Goal: Task Accomplishment & Management: Use online tool/utility

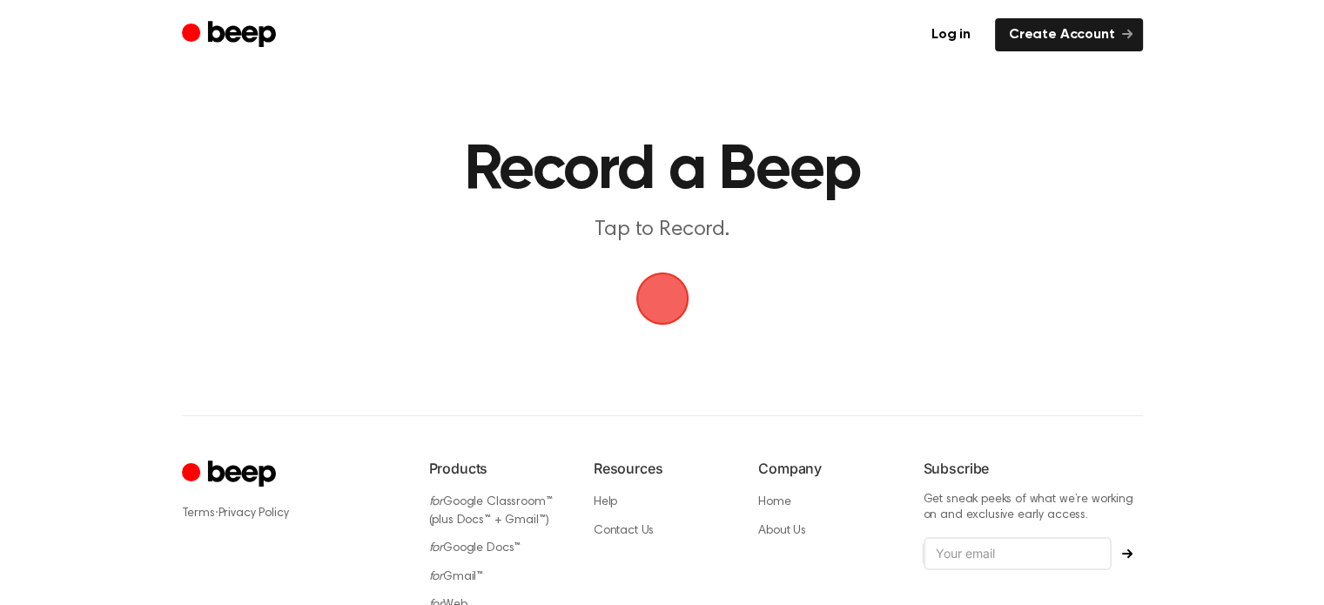
click at [665, 311] on span "button" at bounding box center [661, 298] width 53 height 53
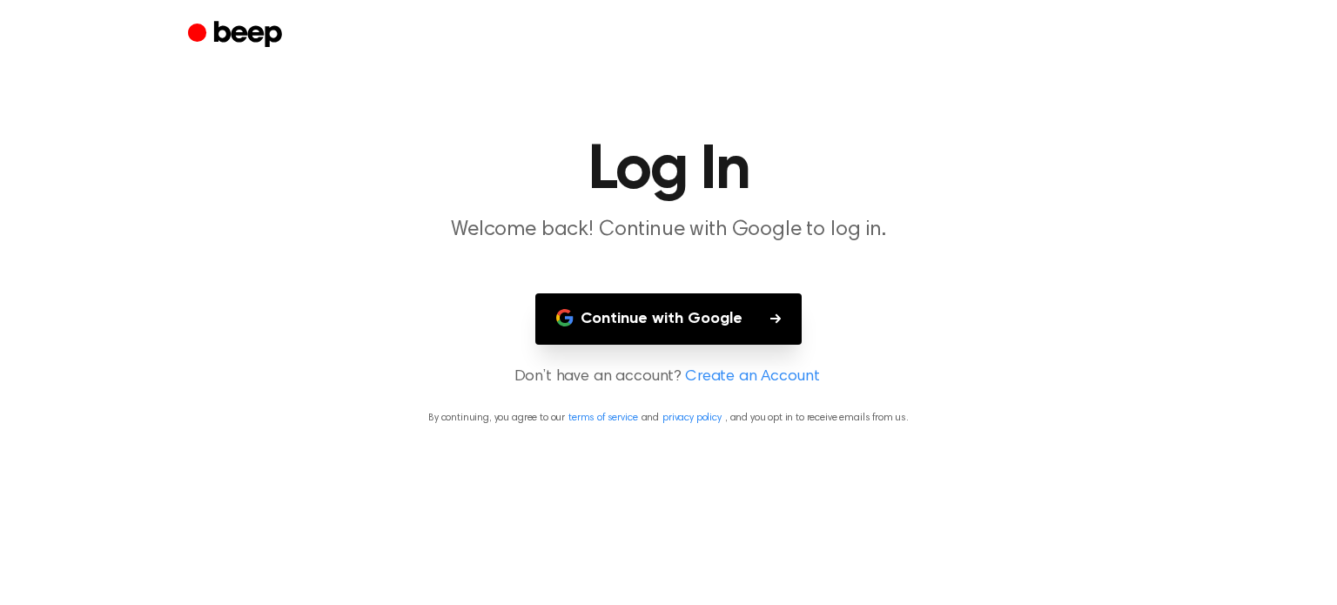
click at [665, 311] on button "Continue with Google" at bounding box center [668, 318] width 266 height 51
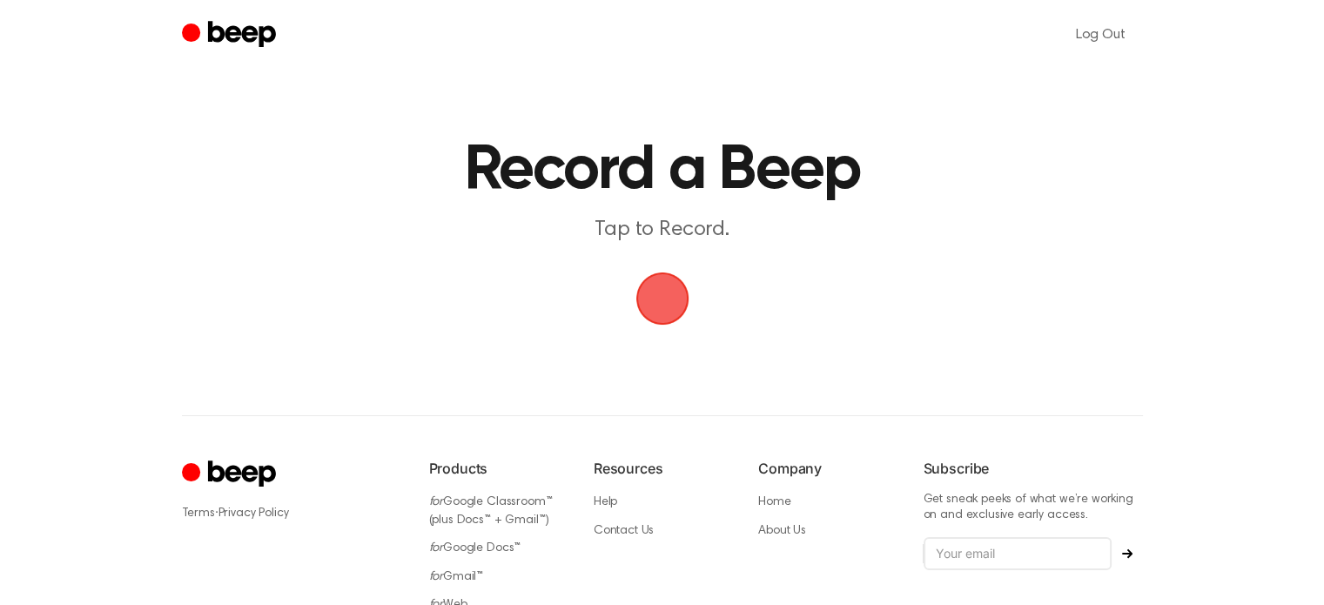
click at [679, 288] on span "button" at bounding box center [661, 298] width 53 height 53
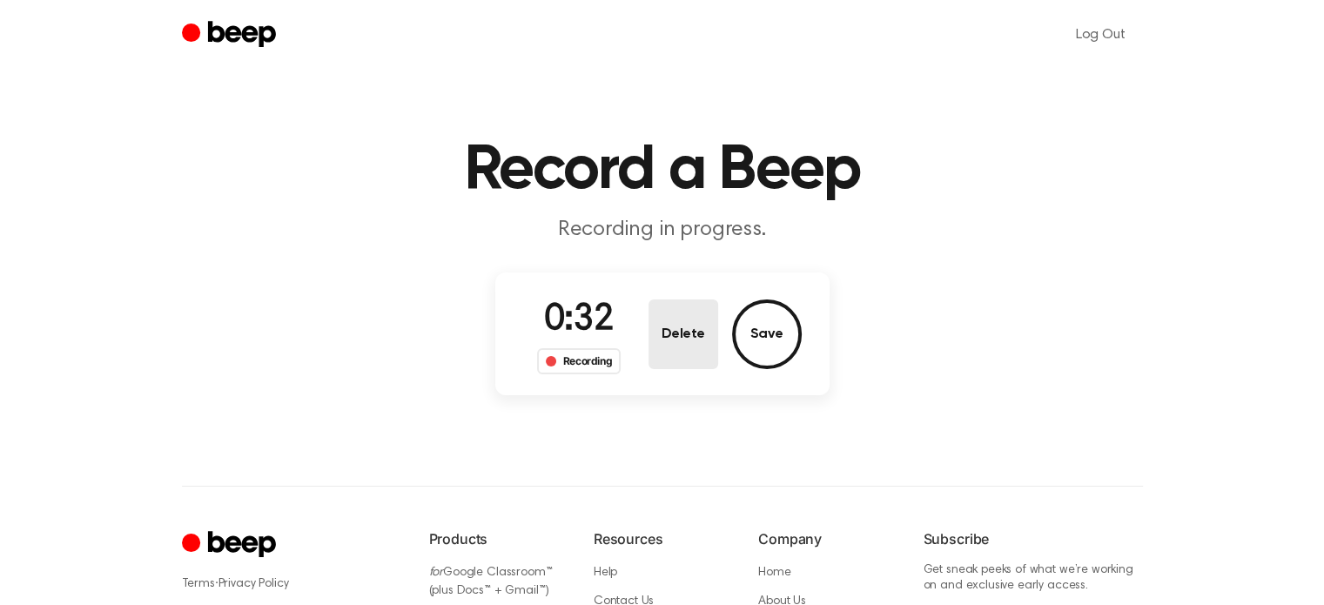
click at [704, 309] on button "Delete" at bounding box center [683, 334] width 70 height 70
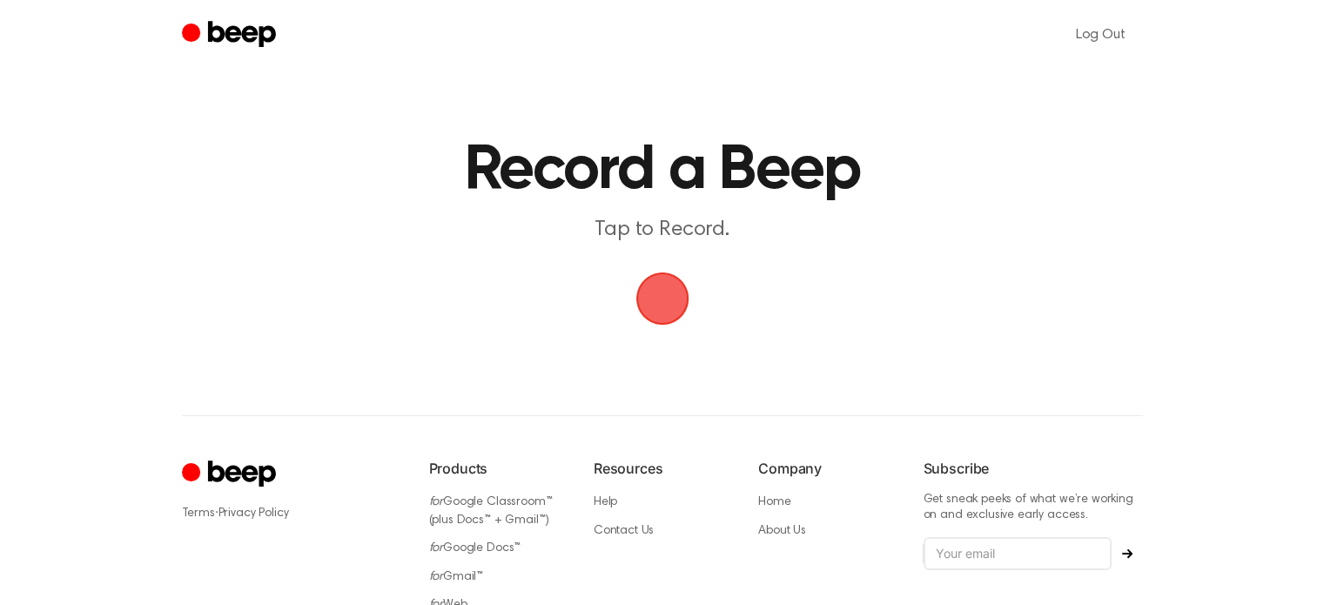
click at [651, 285] on span "button" at bounding box center [661, 298] width 53 height 53
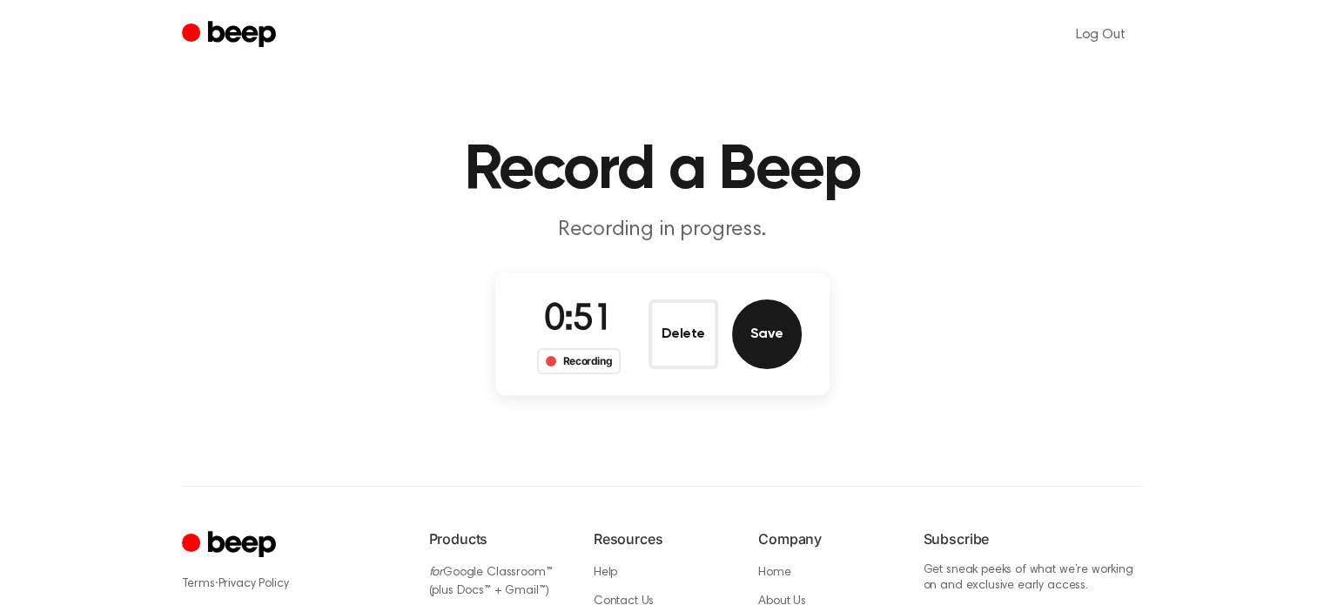
click at [791, 319] on button "Save" at bounding box center [767, 334] width 70 height 70
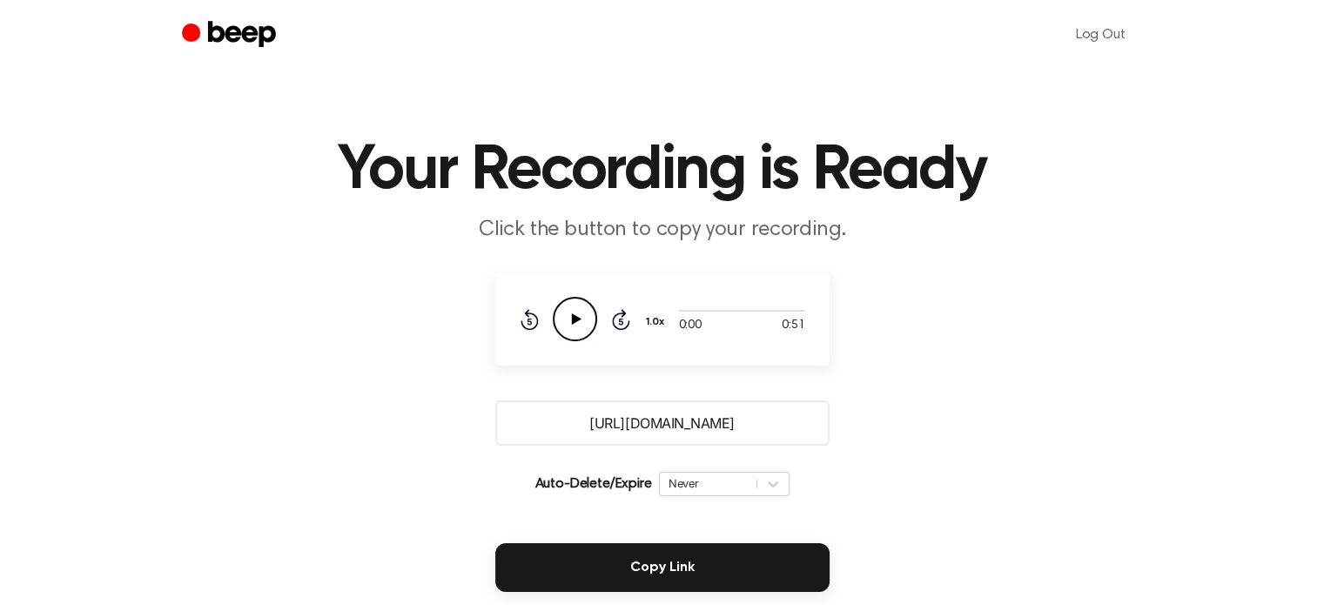
click at [574, 318] on icon at bounding box center [576, 318] width 10 height 11
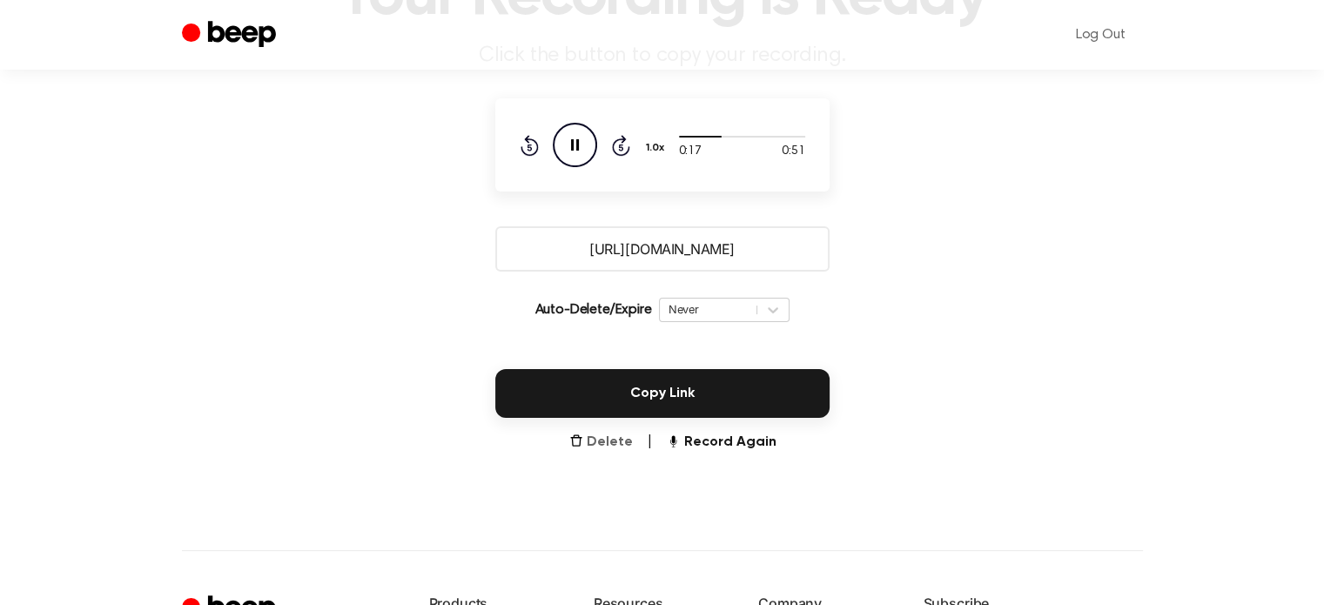
click at [609, 435] on button "Delete" at bounding box center [601, 442] width 64 height 21
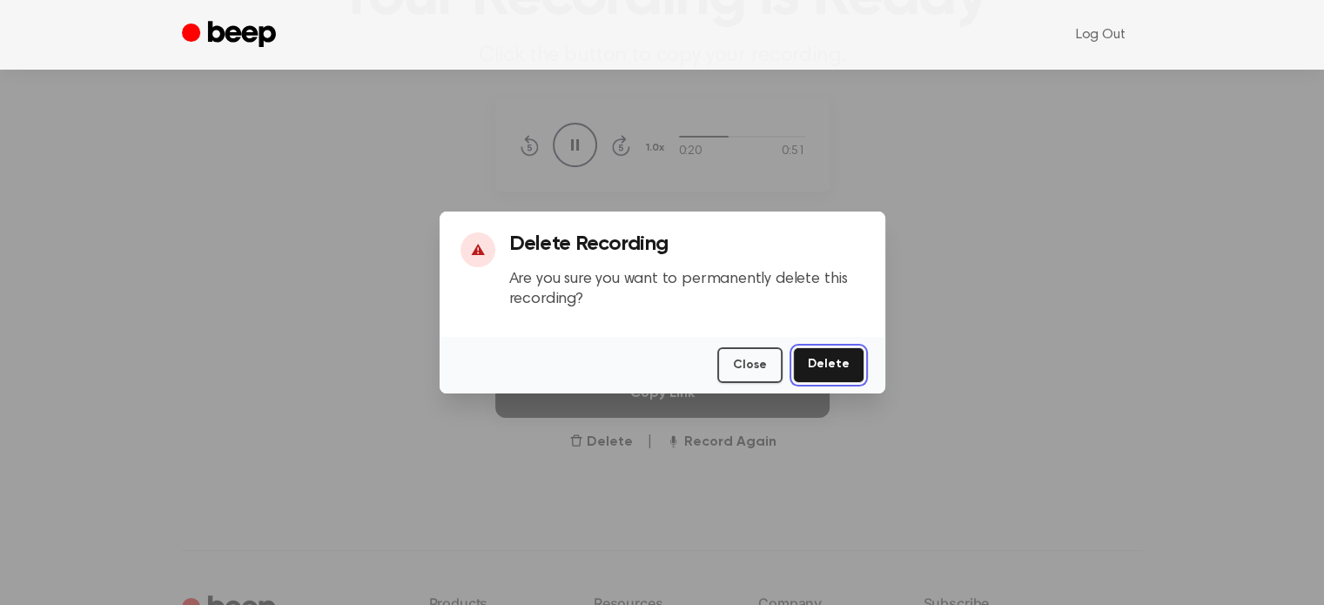
click at [815, 362] on button "Delete" at bounding box center [828, 365] width 71 height 36
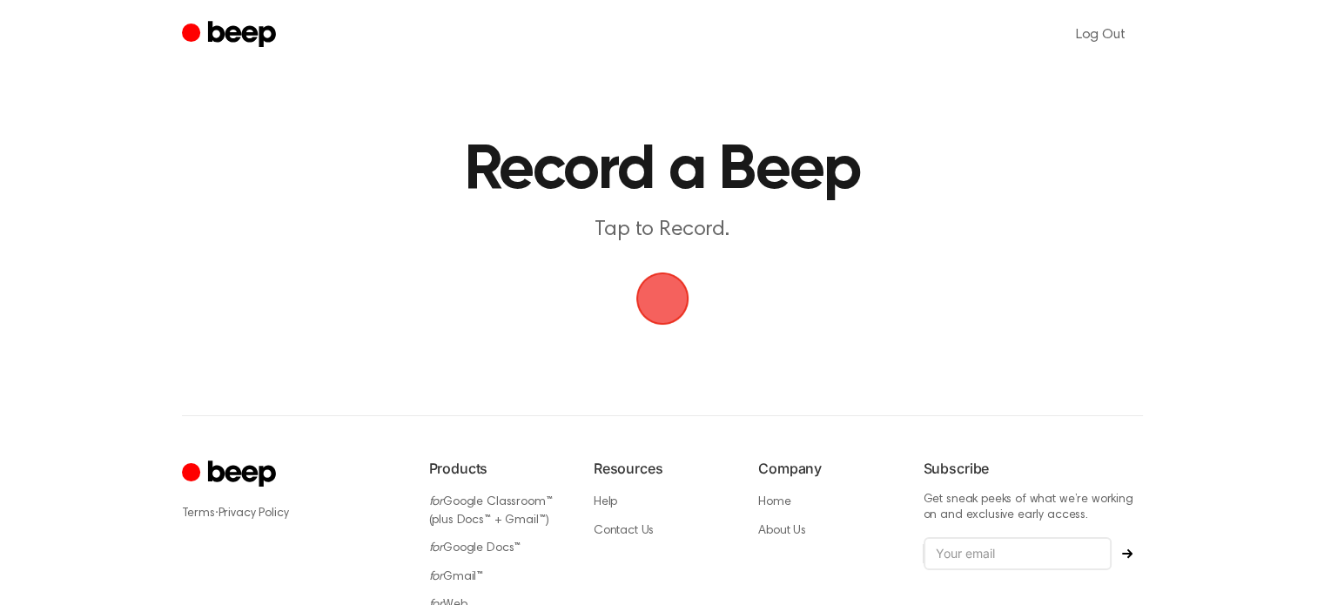
scroll to position [131, 0]
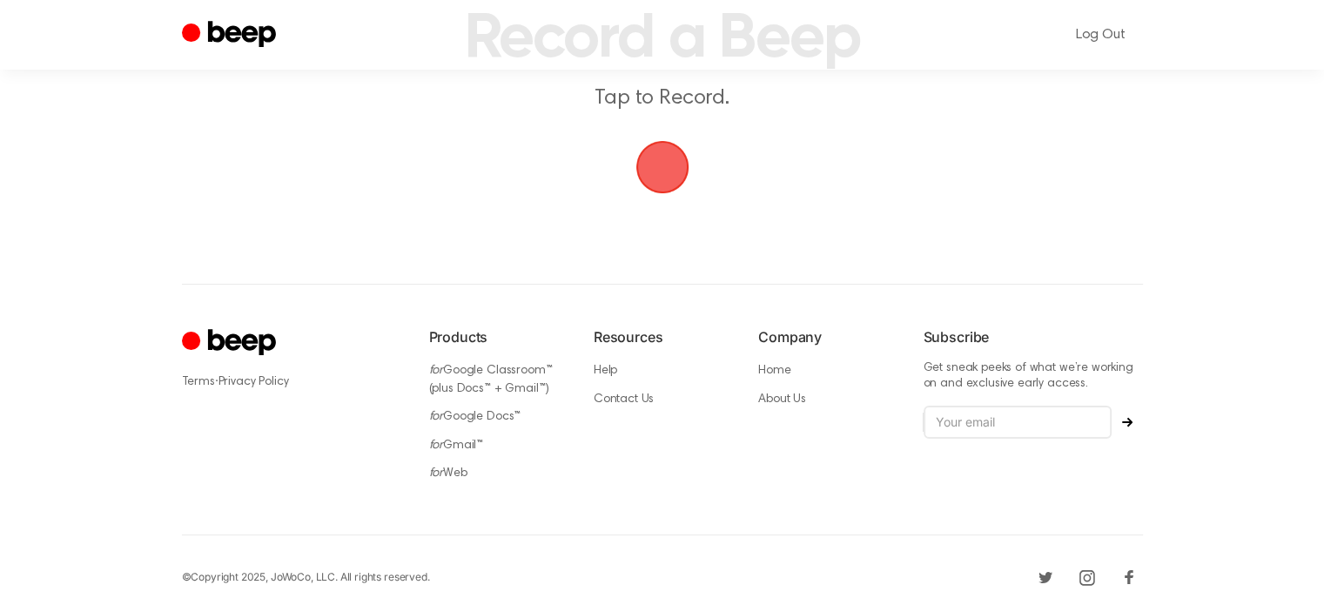
click at [662, 164] on span "button" at bounding box center [662, 166] width 97 height 97
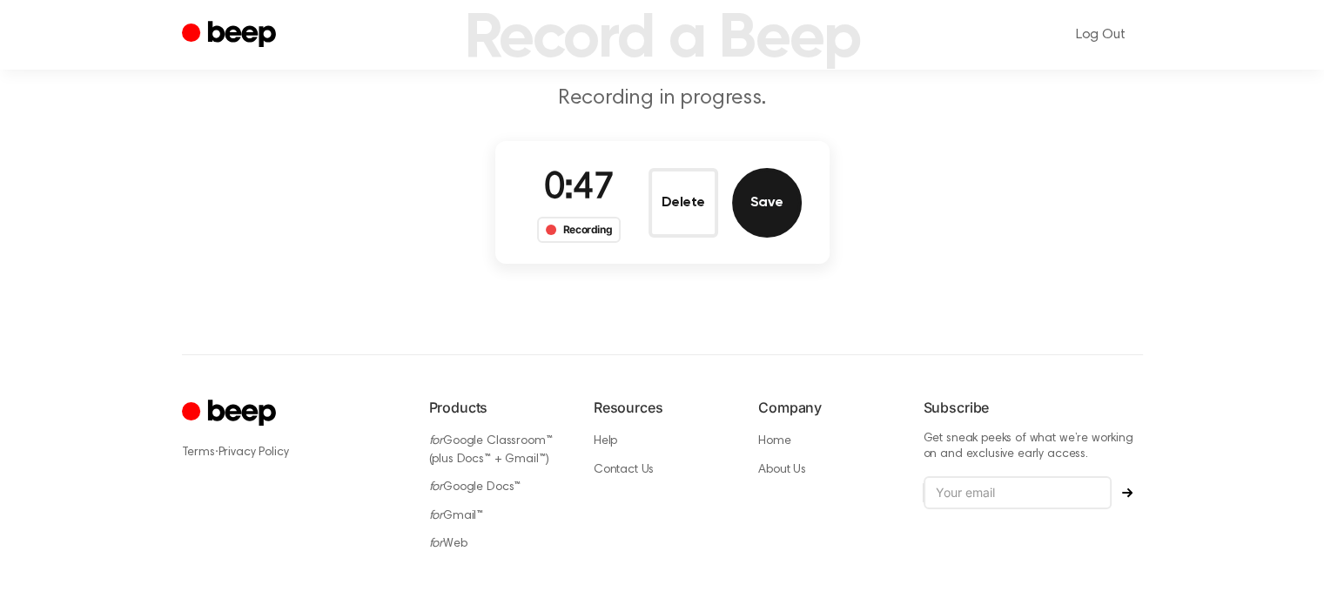
click at [786, 205] on button "Save" at bounding box center [767, 203] width 70 height 70
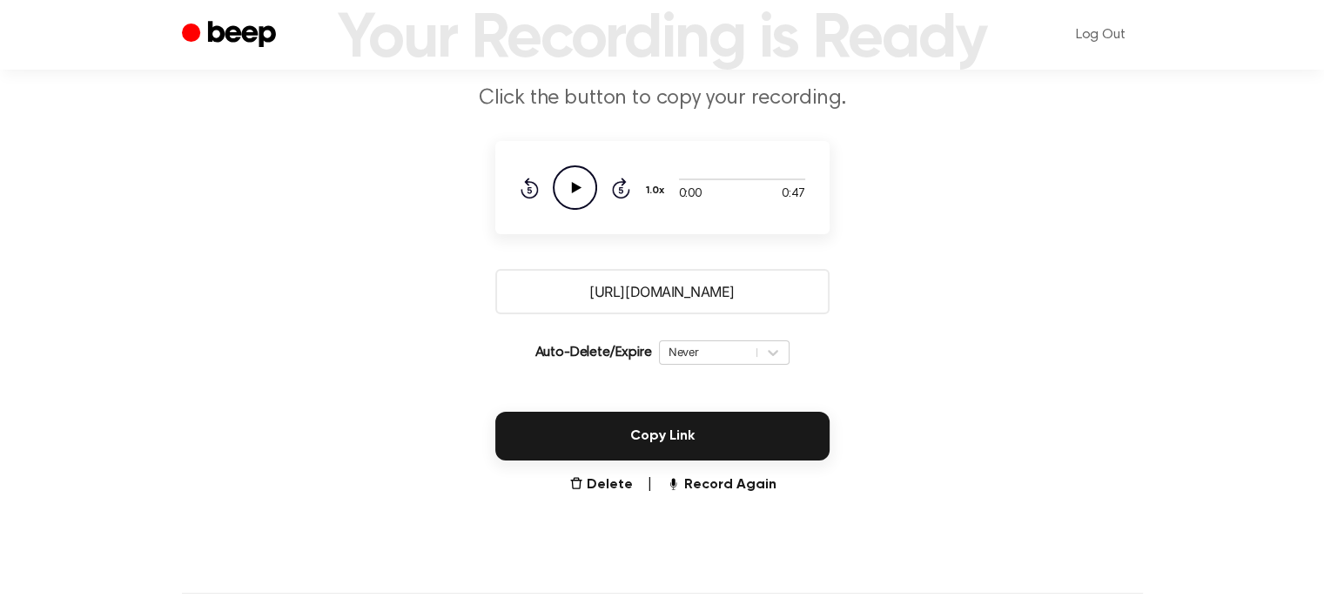
click at [584, 185] on icon "Play Audio" at bounding box center [575, 187] width 44 height 44
click at [587, 200] on icon "Pause Audio" at bounding box center [575, 187] width 44 height 44
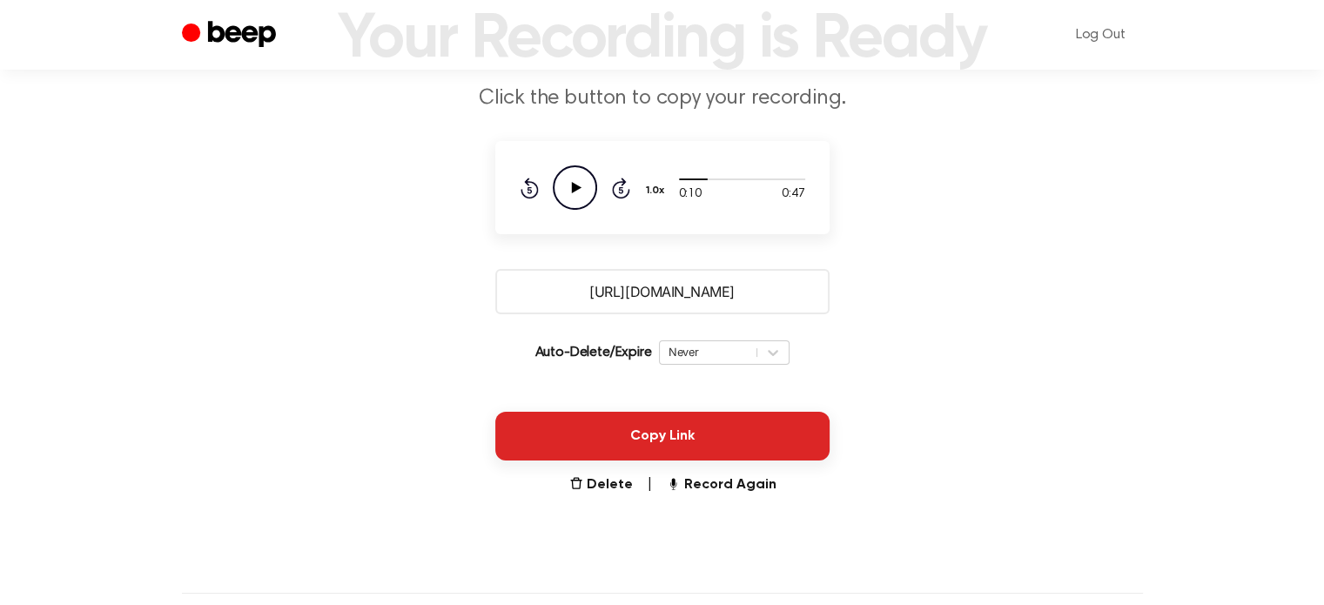
click at [735, 447] on button "Copy Link" at bounding box center [662, 436] width 334 height 49
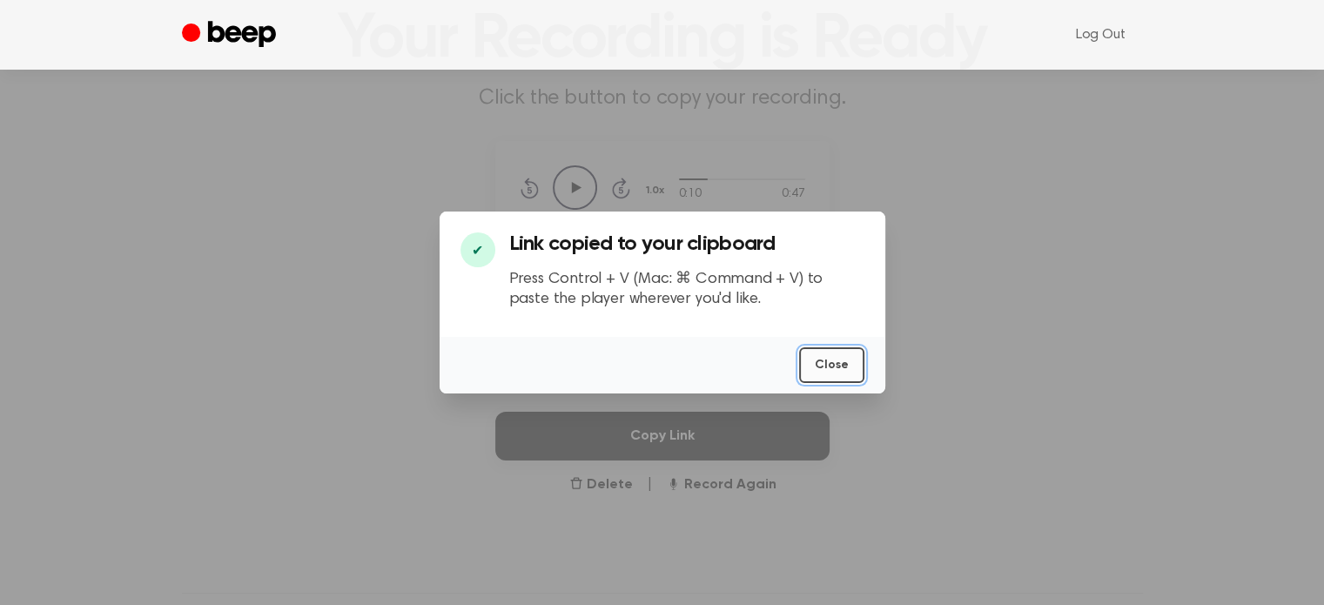
click at [851, 375] on button "Close" at bounding box center [831, 365] width 65 height 36
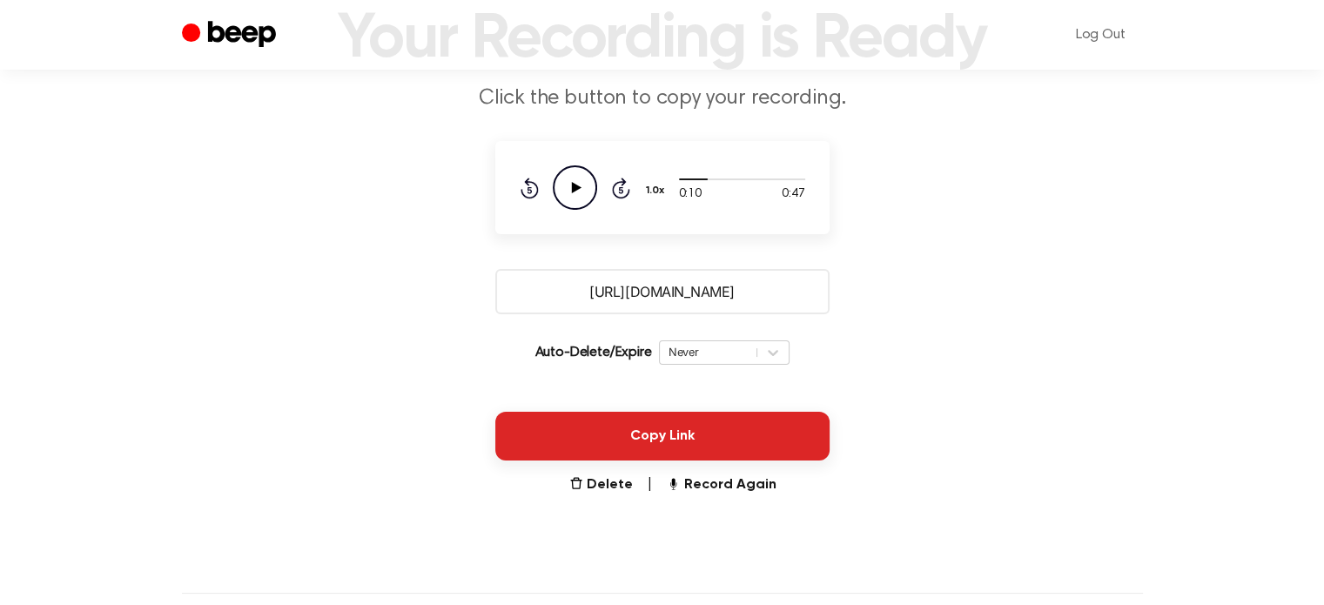
click at [641, 431] on button "Copy Link" at bounding box center [662, 436] width 334 height 49
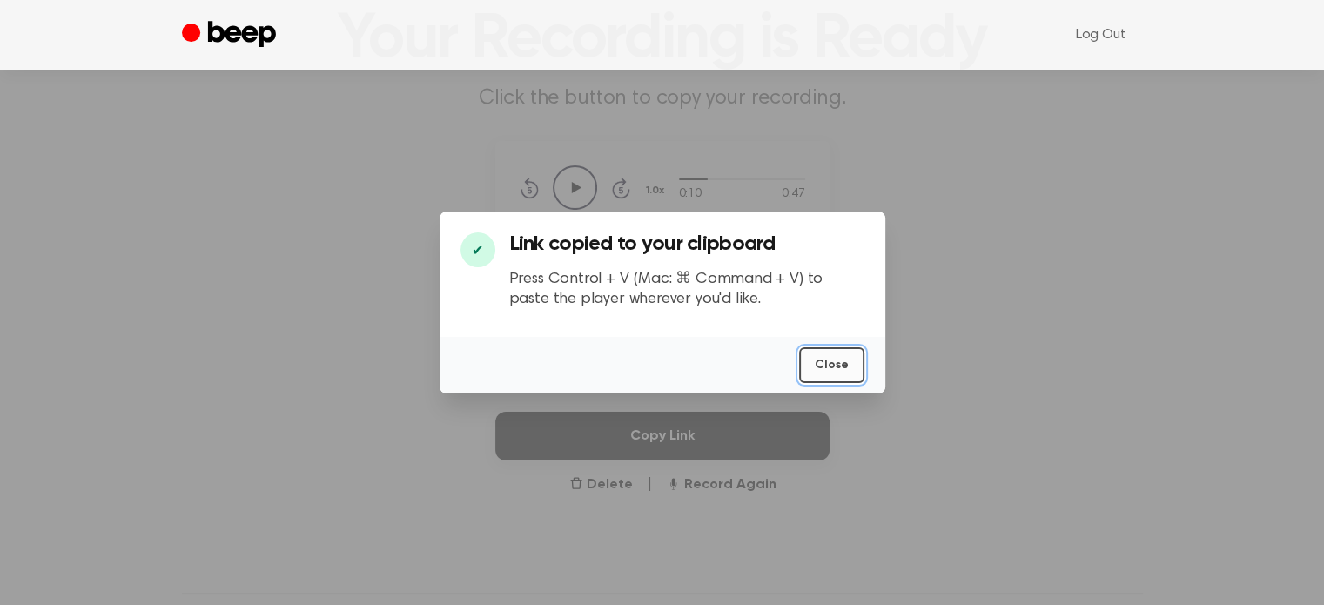
click at [828, 371] on button "Close" at bounding box center [831, 365] width 65 height 36
